Goal: Transaction & Acquisition: Purchase product/service

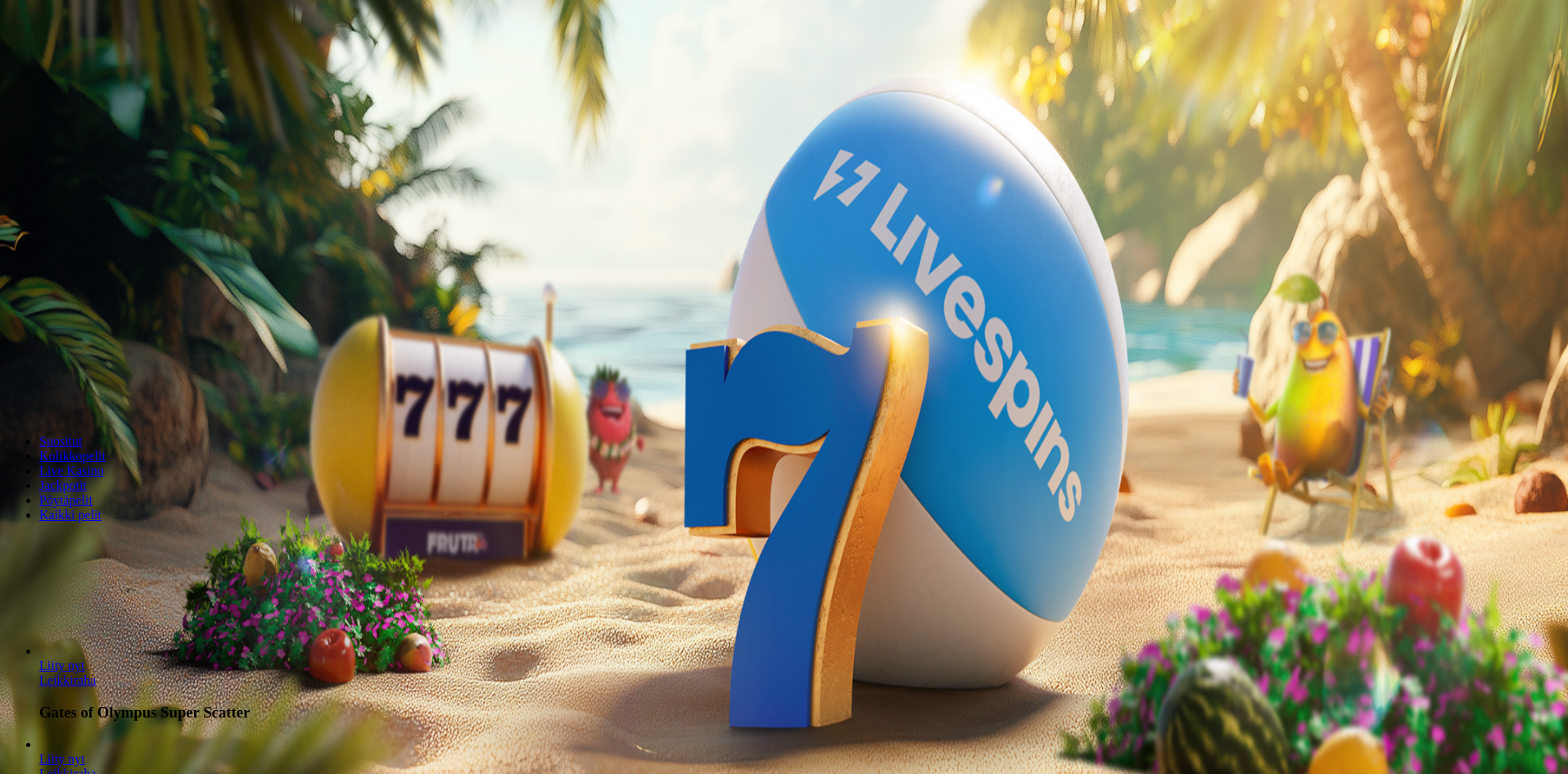
click at [123, 343] on input "***" at bounding box center [65, 351] width 117 height 17
type input "*"
type input "**"
click at [92, 389] on button "Talleta ja pelaa" at bounding box center [49, 397] width 86 height 17
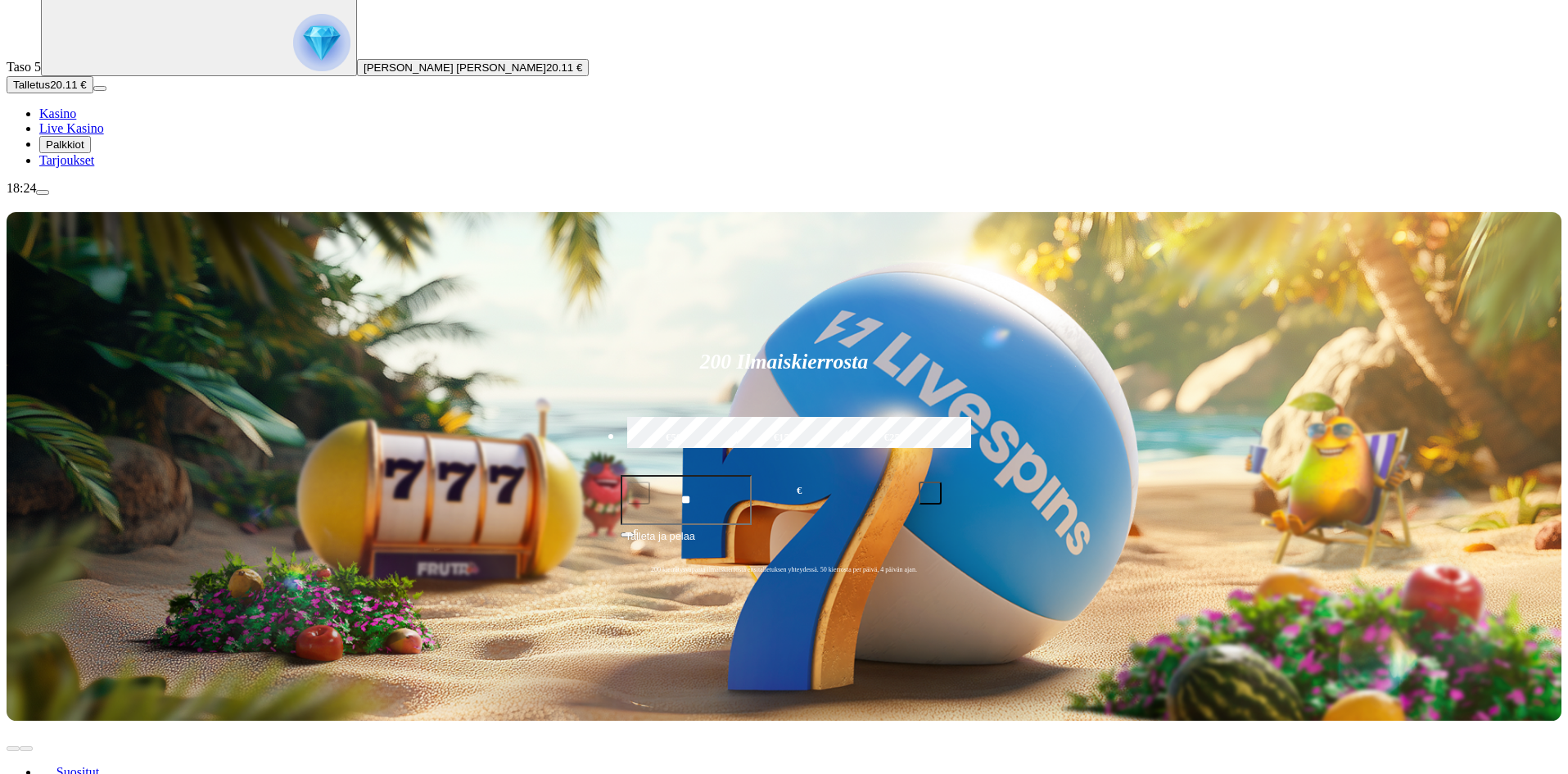
scroll to position [246, 0]
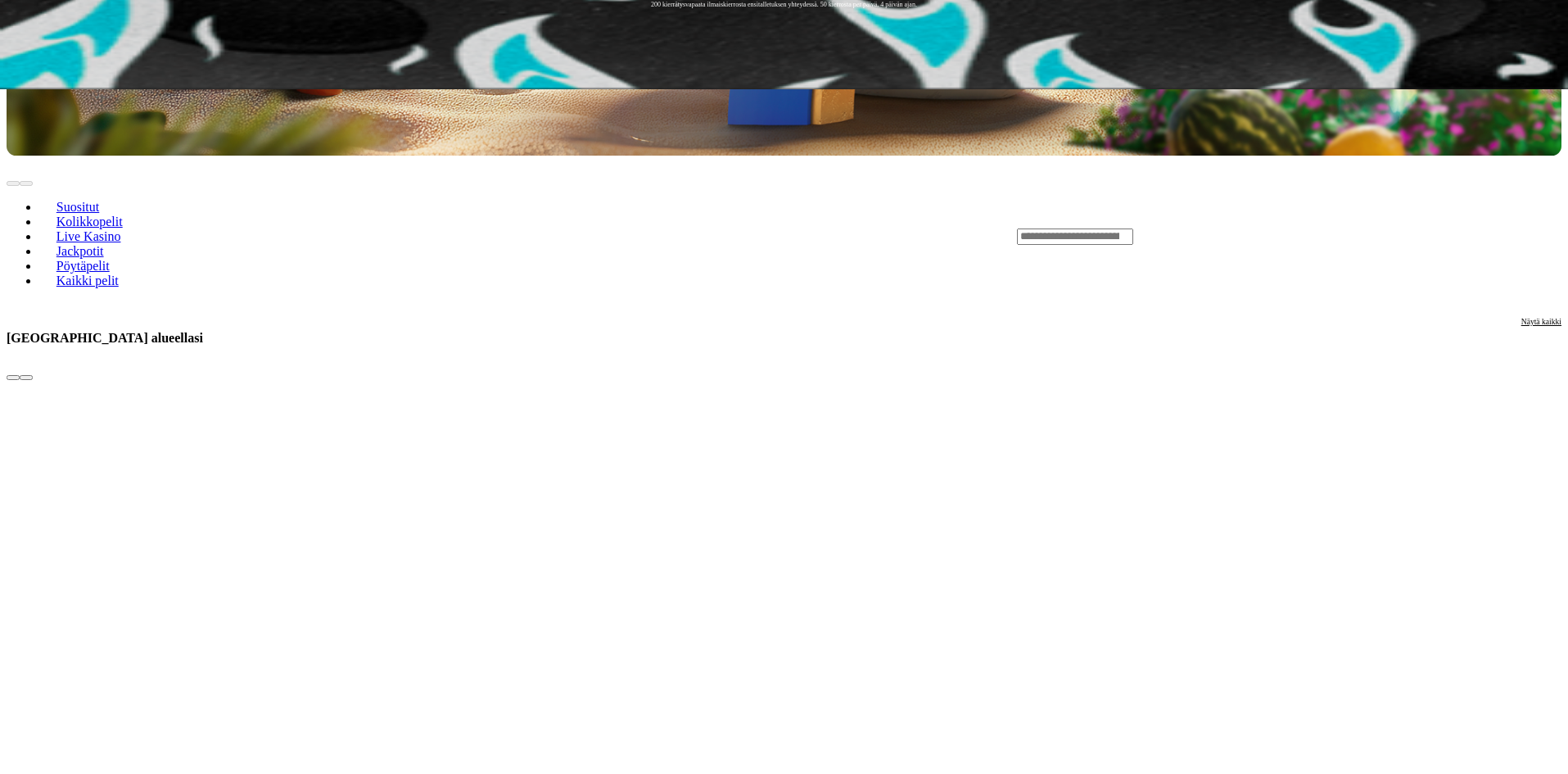
scroll to position [737, 0]
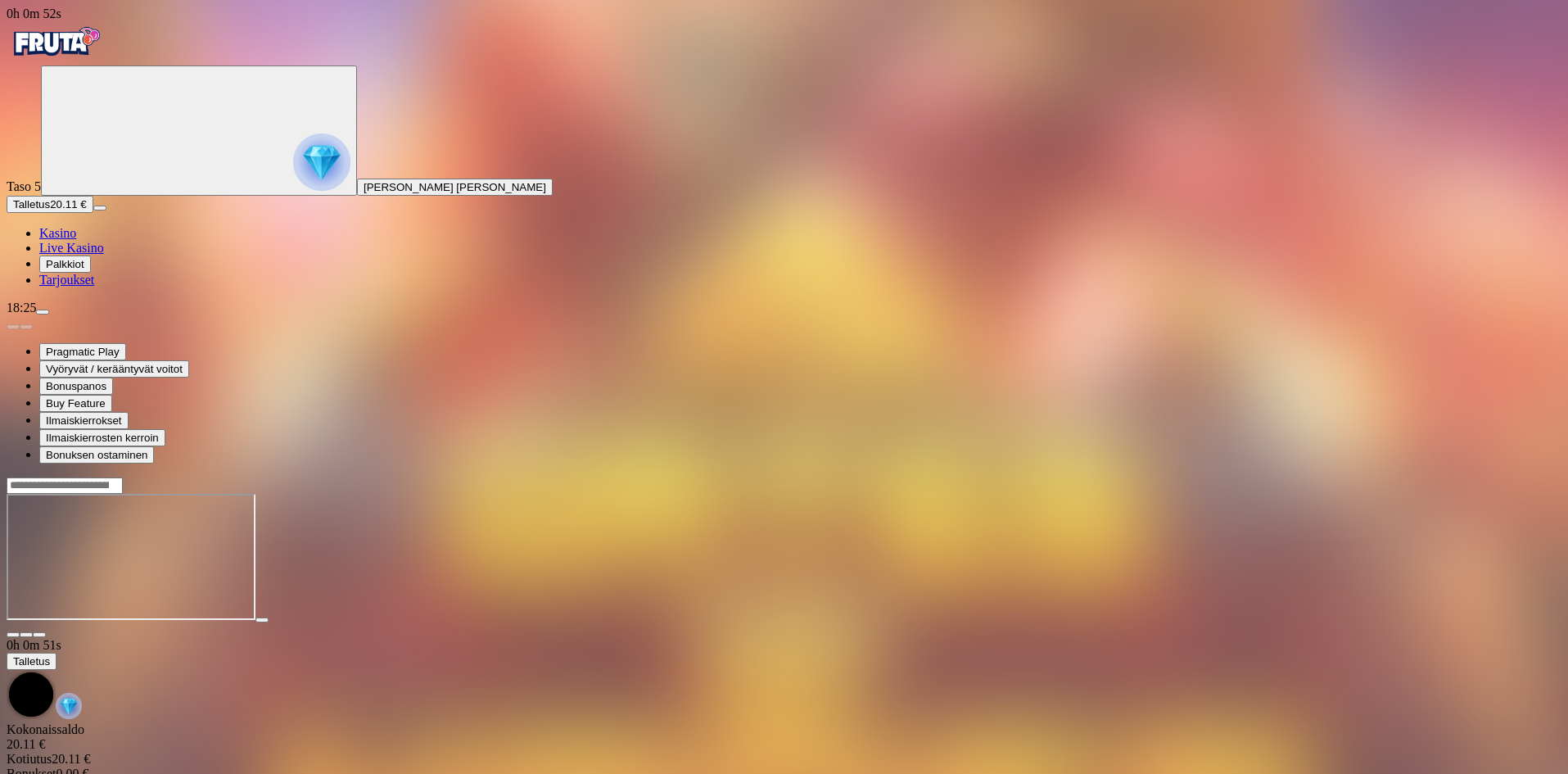
click at [77, 240] on span "Kasino" at bounding box center [57, 233] width 37 height 14
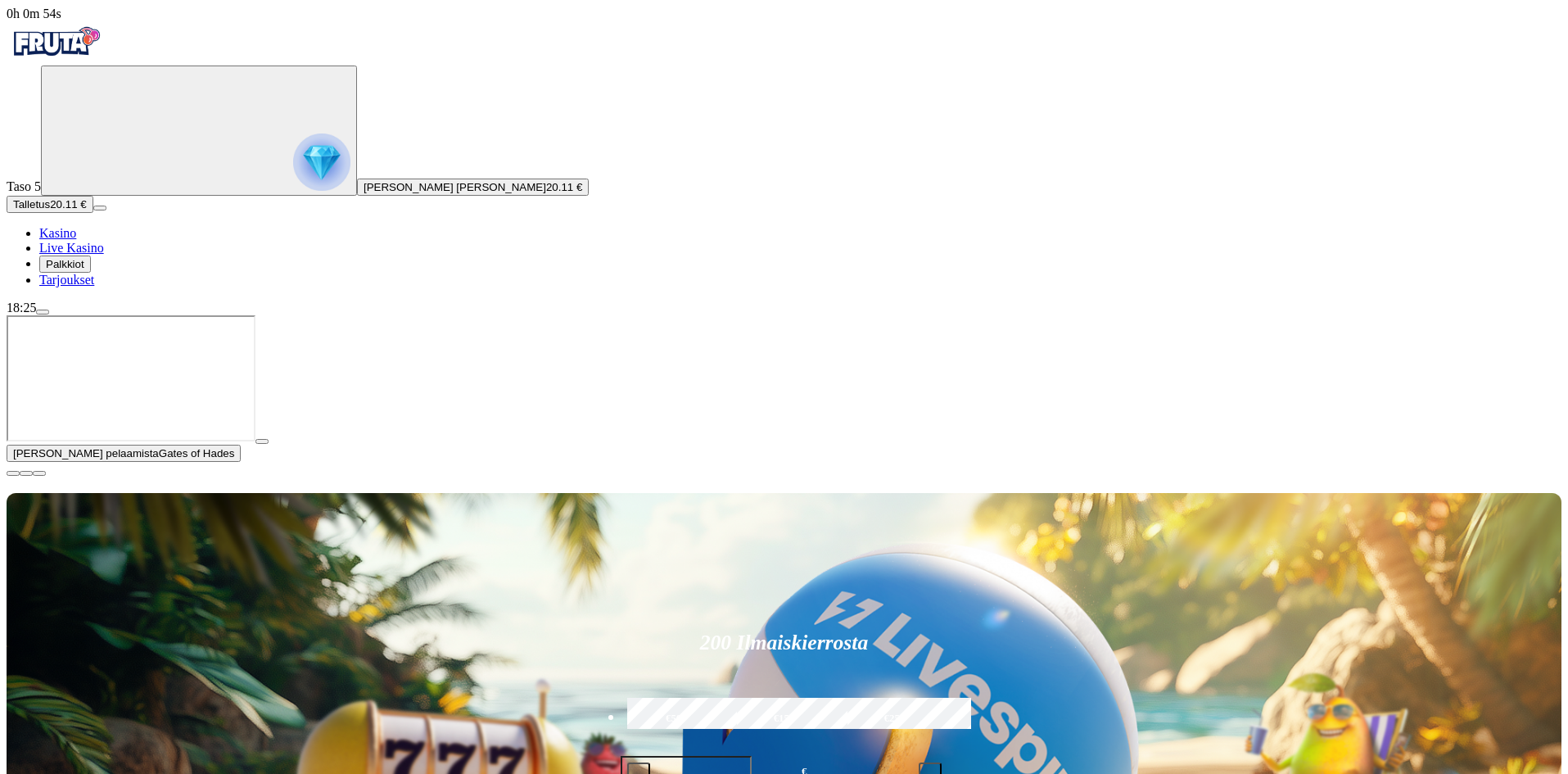
click at [13, 474] on span "close icon" at bounding box center [13, 474] width 0 height 0
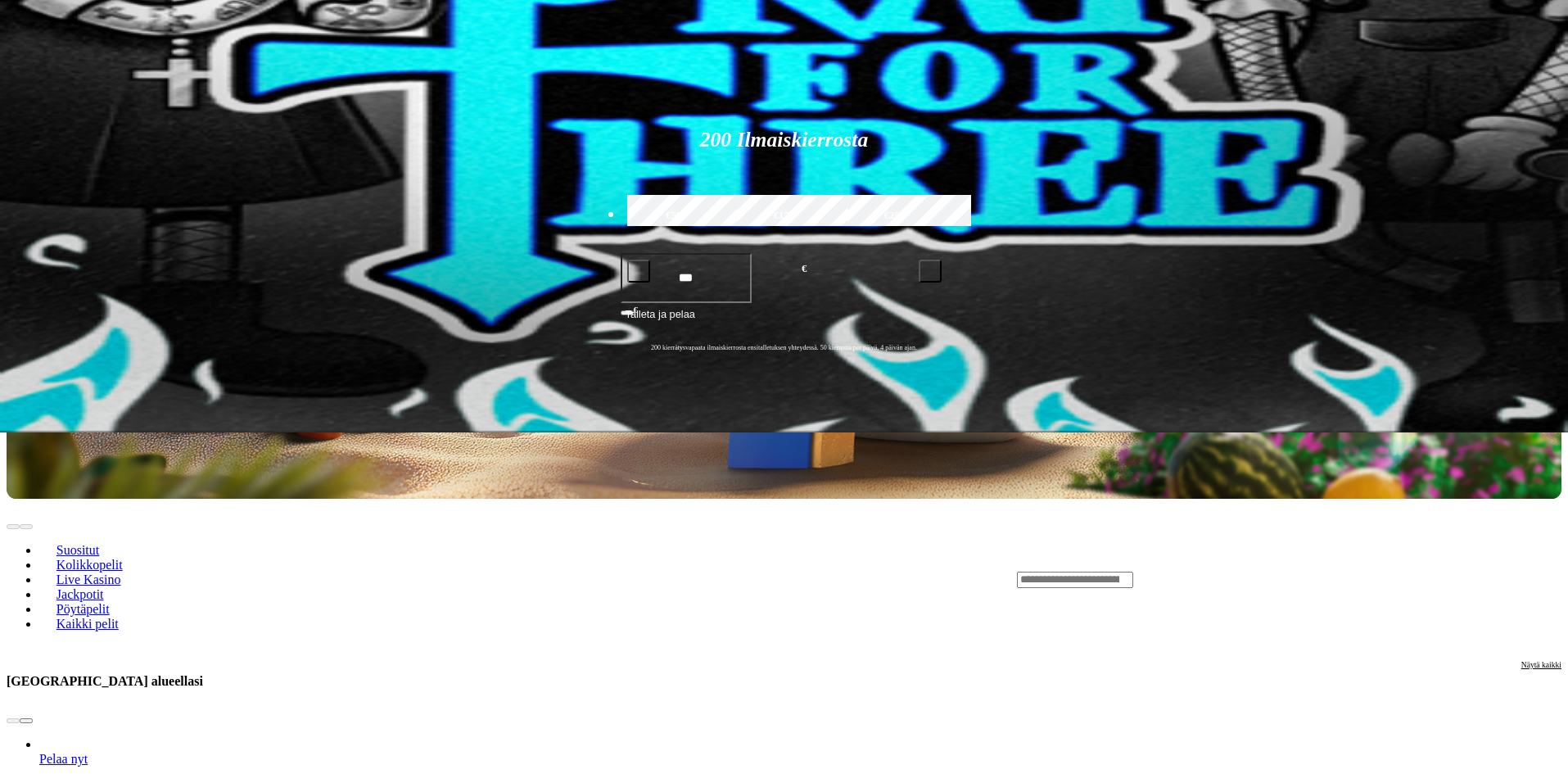
scroll to position [328, 0]
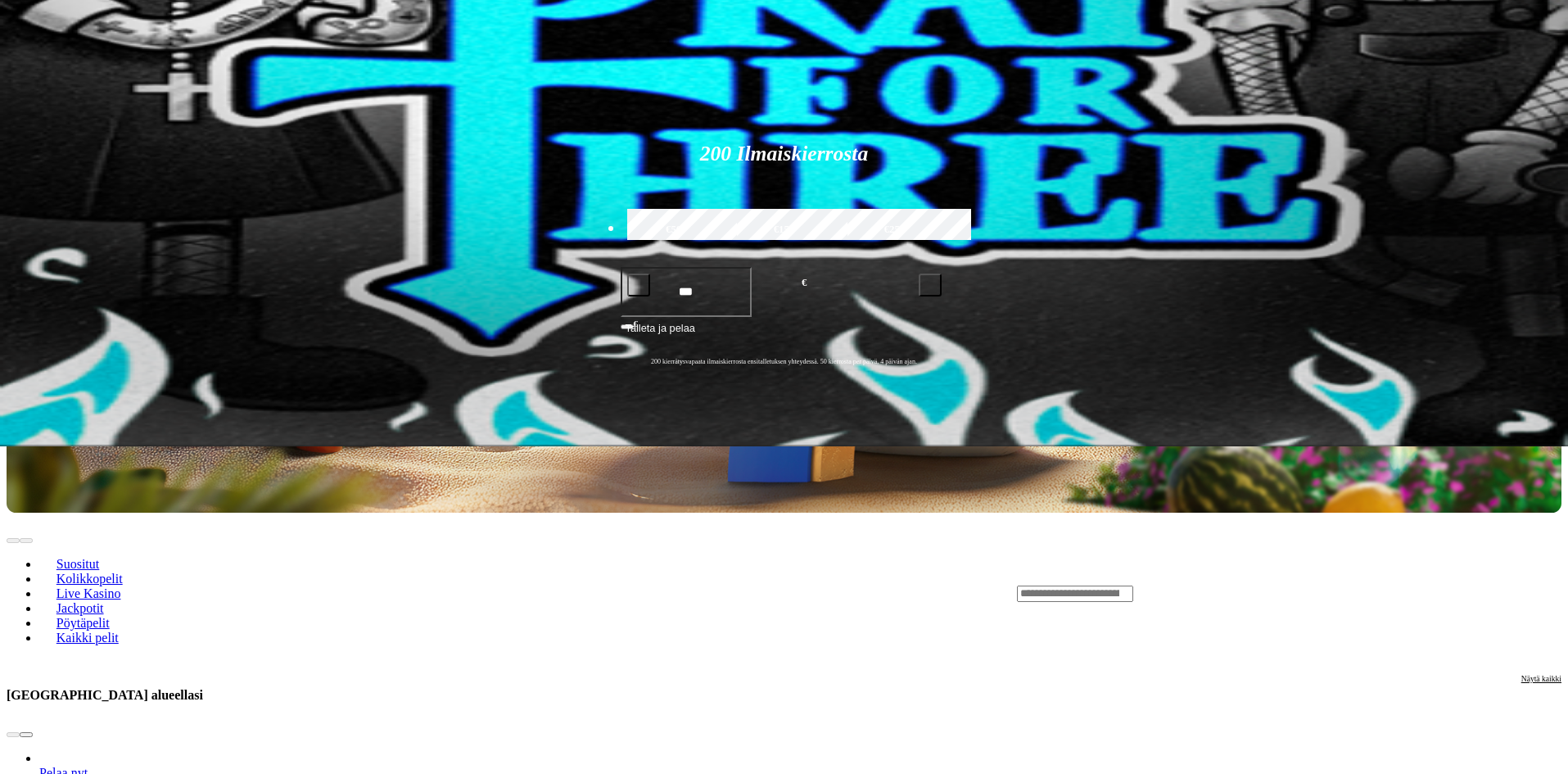
click at [26, 735] on span "chevron-right icon" at bounding box center [26, 735] width 0 height 0
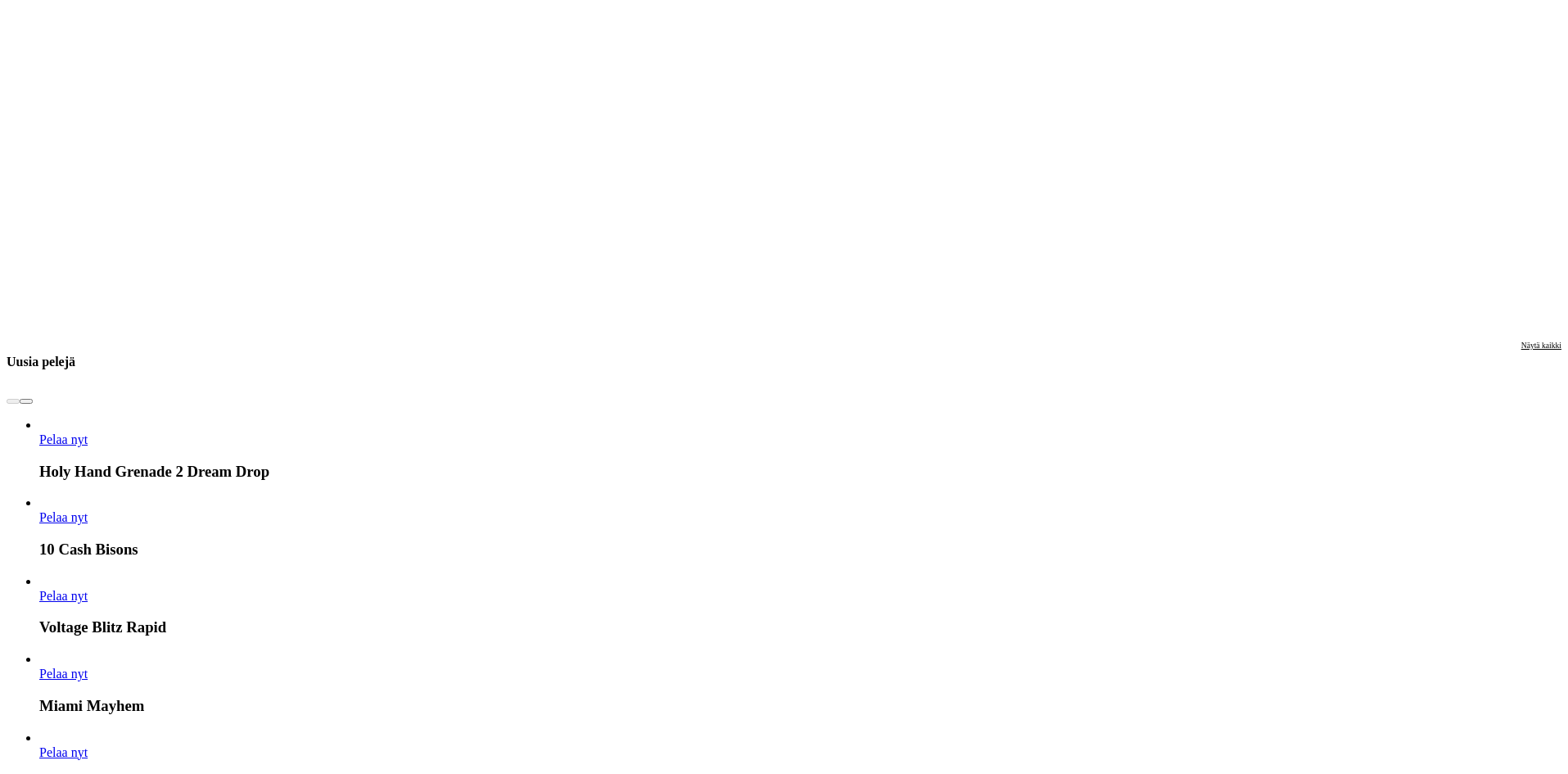
scroll to position [1965, 0]
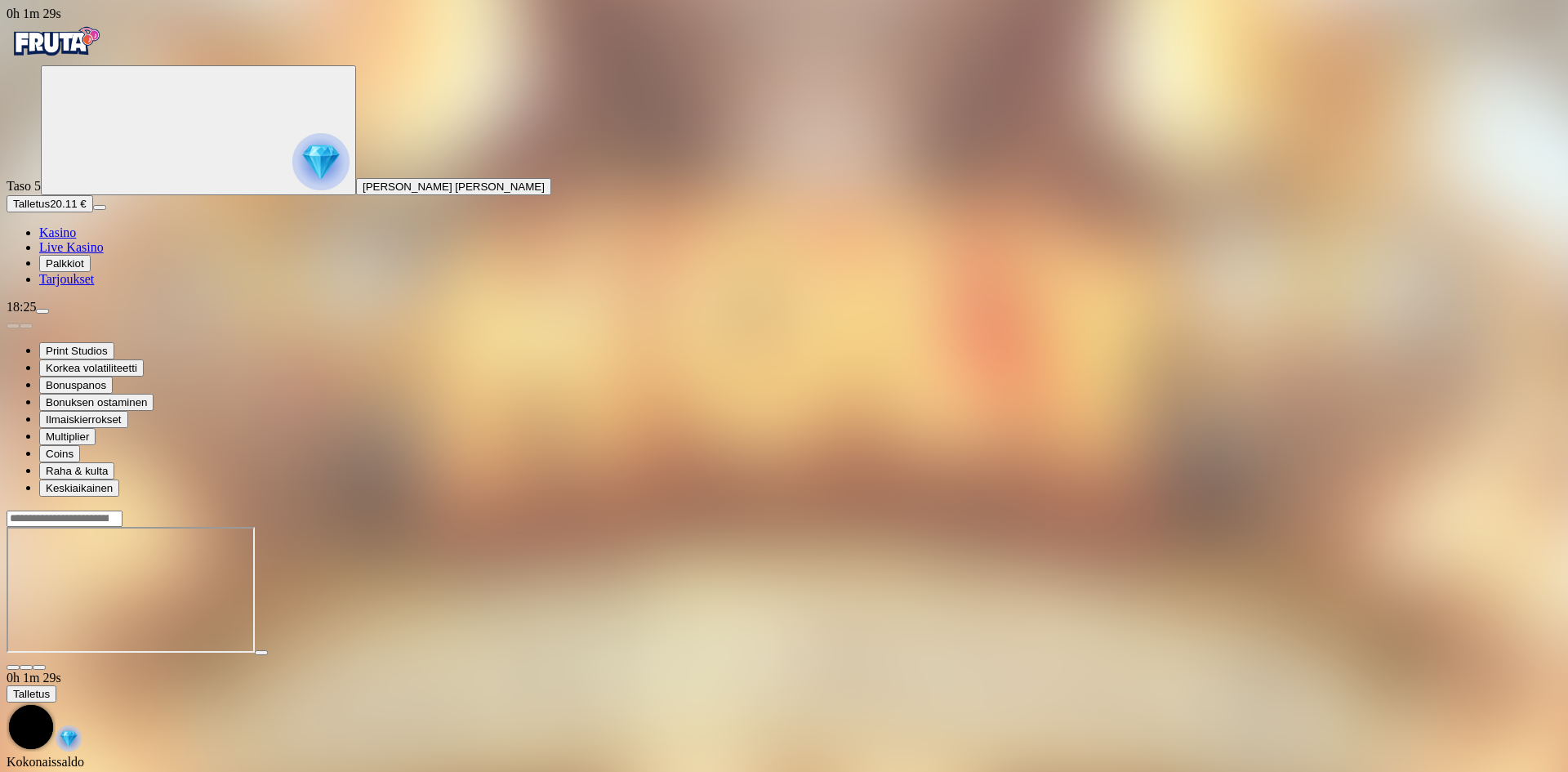
click at [13, 667] on span "close icon" at bounding box center [13, 667] width 0 height 0
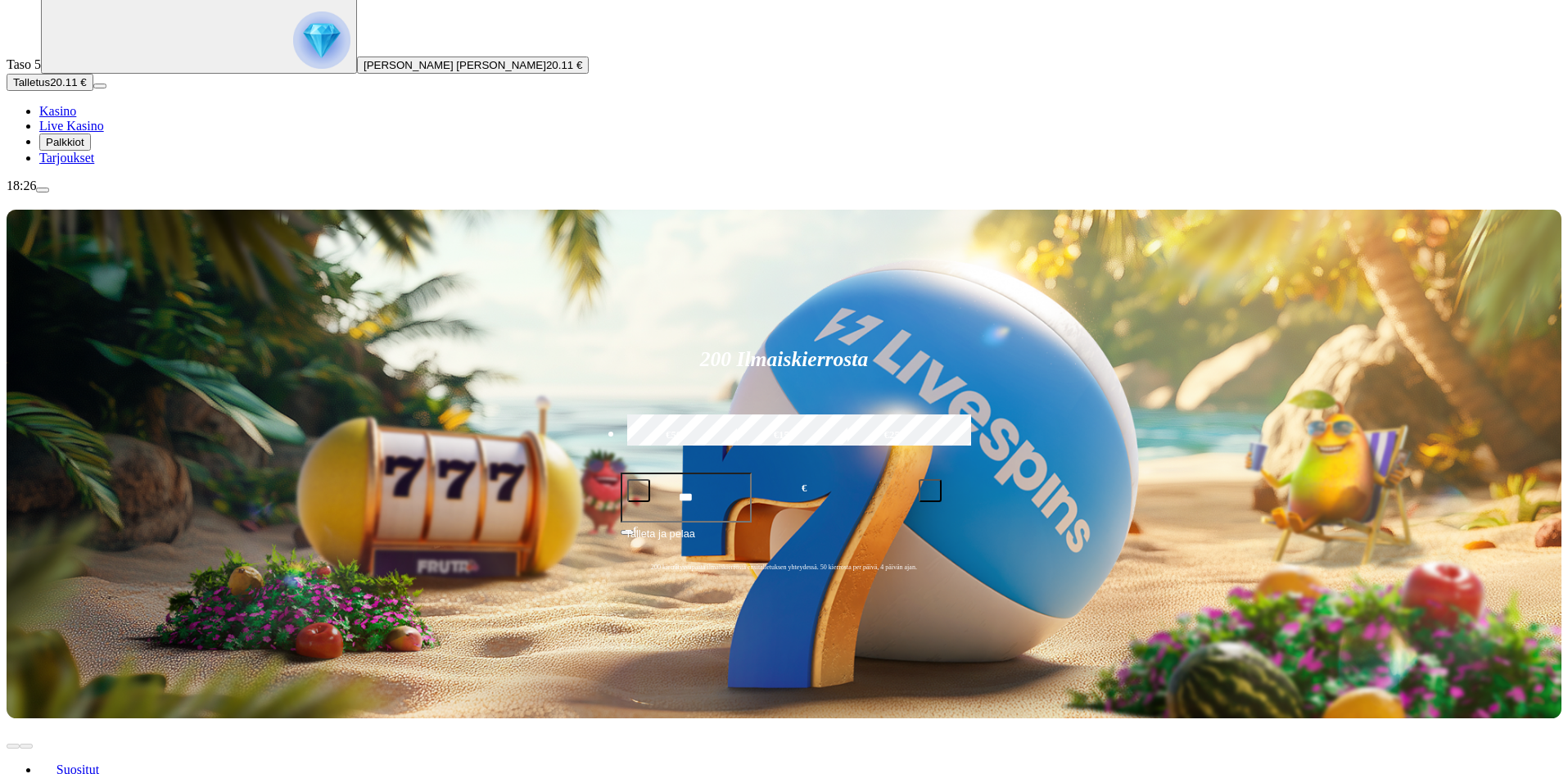
scroll to position [164, 0]
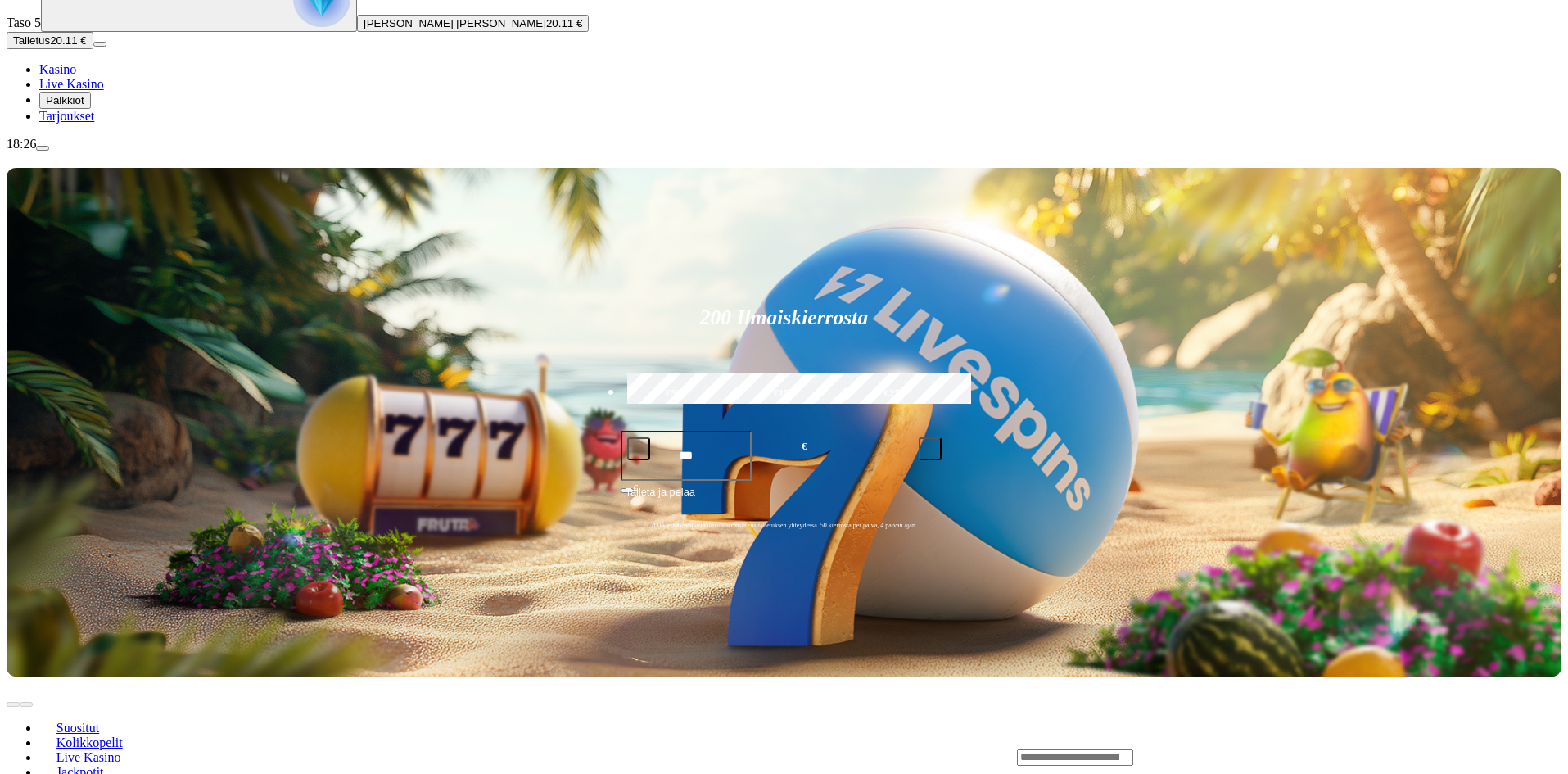
click at [1134, 749] on input "Search" at bounding box center [1075, 757] width 117 height 17
type input "****"
click at [1098, 773] on link "Pelaa nyt" at bounding box center [1074, 781] width 48 height 14
